Goal: Find specific page/section

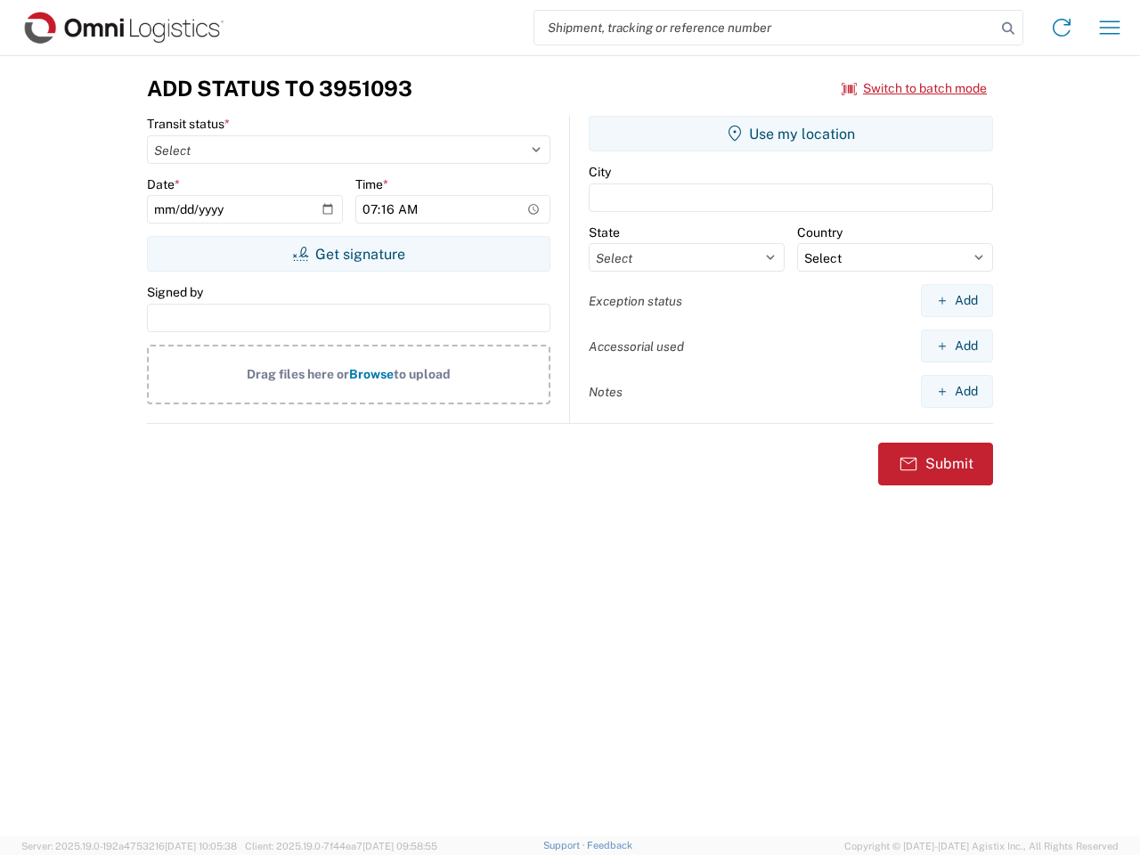
click at [765, 28] on input "search" at bounding box center [764, 28] width 461 height 34
click at [1008, 28] on icon at bounding box center [1007, 28] width 25 height 25
click at [1061, 28] on icon at bounding box center [1061, 27] width 28 height 28
click at [1109, 28] on icon "button" at bounding box center [1110, 26] width 20 height 13
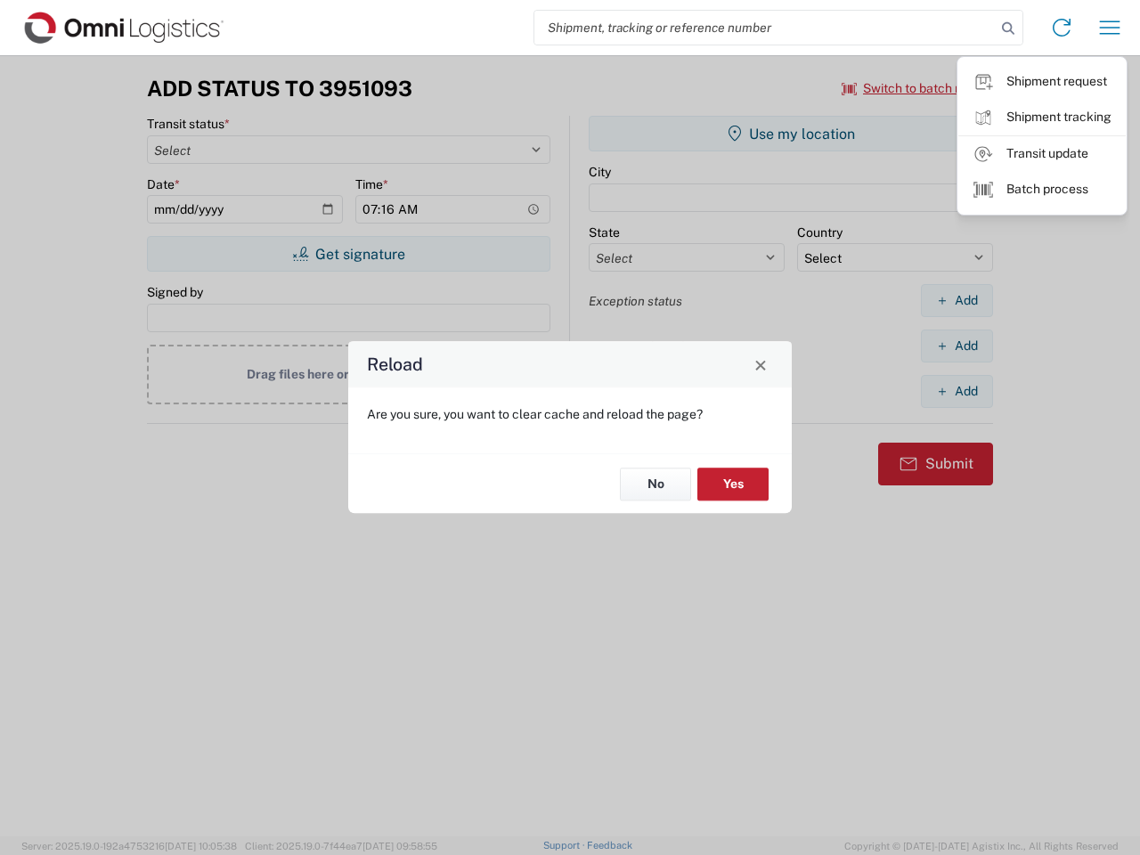
click at [914, 88] on div "Reload Are you sure, you want to clear cache and reload the page? No Yes" at bounding box center [570, 427] width 1140 height 855
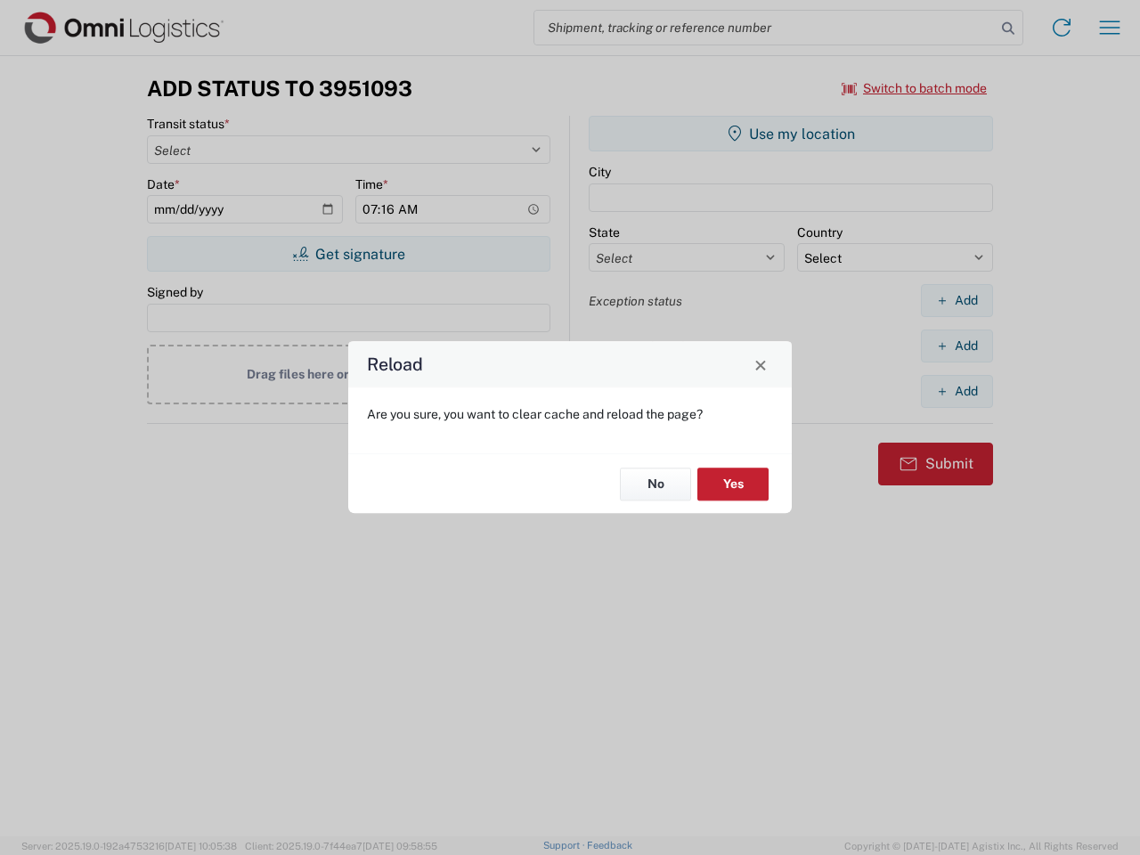
click at [348, 254] on div "Reload Are you sure, you want to clear cache and reload the page? No Yes" at bounding box center [570, 427] width 1140 height 855
click at [791, 134] on div "Reload Are you sure, you want to clear cache and reload the page? No Yes" at bounding box center [570, 427] width 1140 height 855
click at [956, 300] on div "Reload Are you sure, you want to clear cache and reload the page? No Yes" at bounding box center [570, 427] width 1140 height 855
click at [956, 345] on div "Reload Are you sure, you want to clear cache and reload the page? No Yes" at bounding box center [570, 427] width 1140 height 855
click at [956, 391] on div "Reload Are you sure, you want to clear cache and reload the page? No Yes" at bounding box center [570, 427] width 1140 height 855
